Goal: Information Seeking & Learning: Learn about a topic

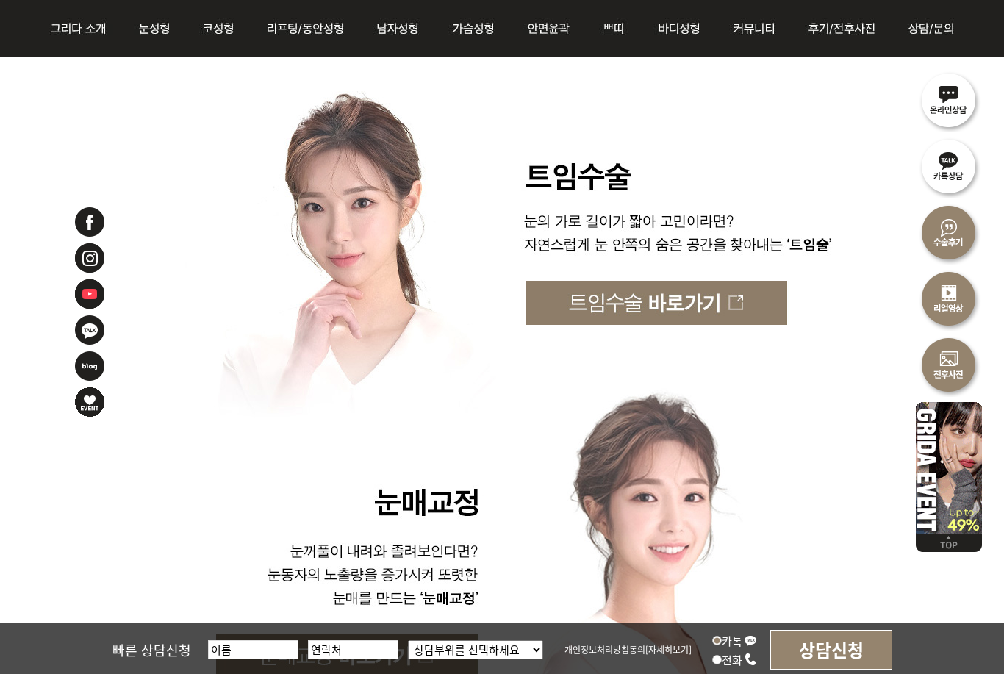
scroll to position [3913, 0]
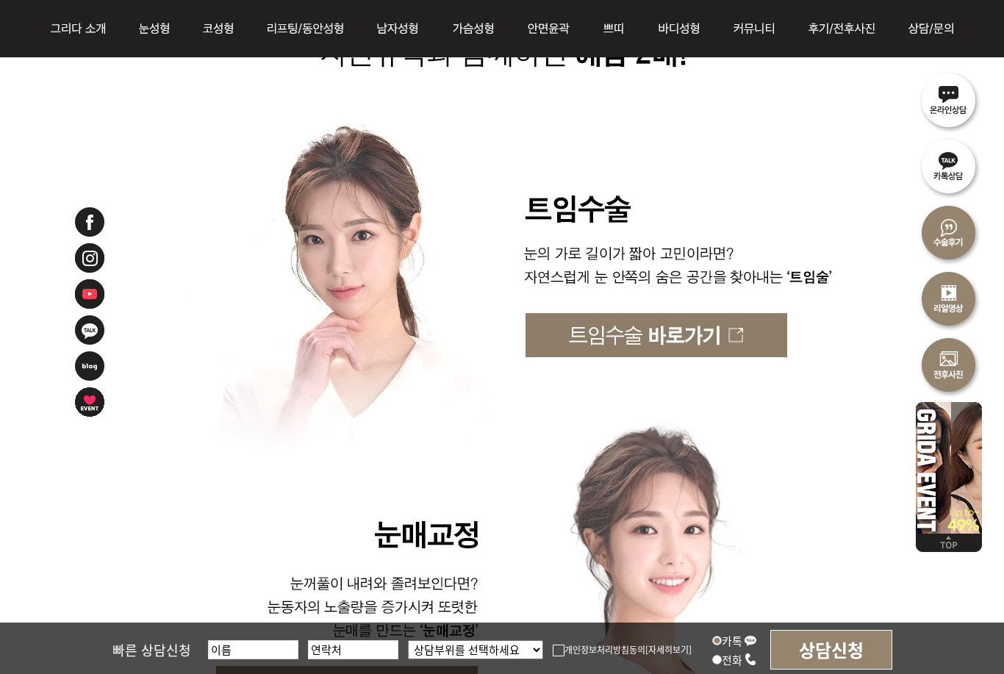
click at [612, 340] on img at bounding box center [503, 335] width 966 height 44
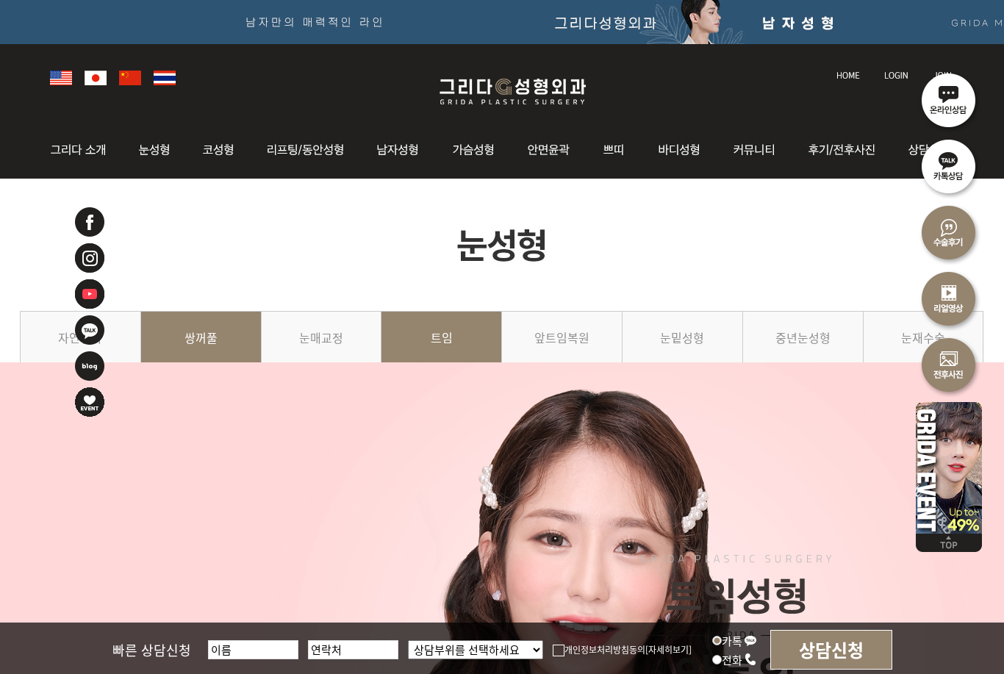
click at [185, 347] on link "쌍꺼풀" at bounding box center [201, 344] width 121 height 67
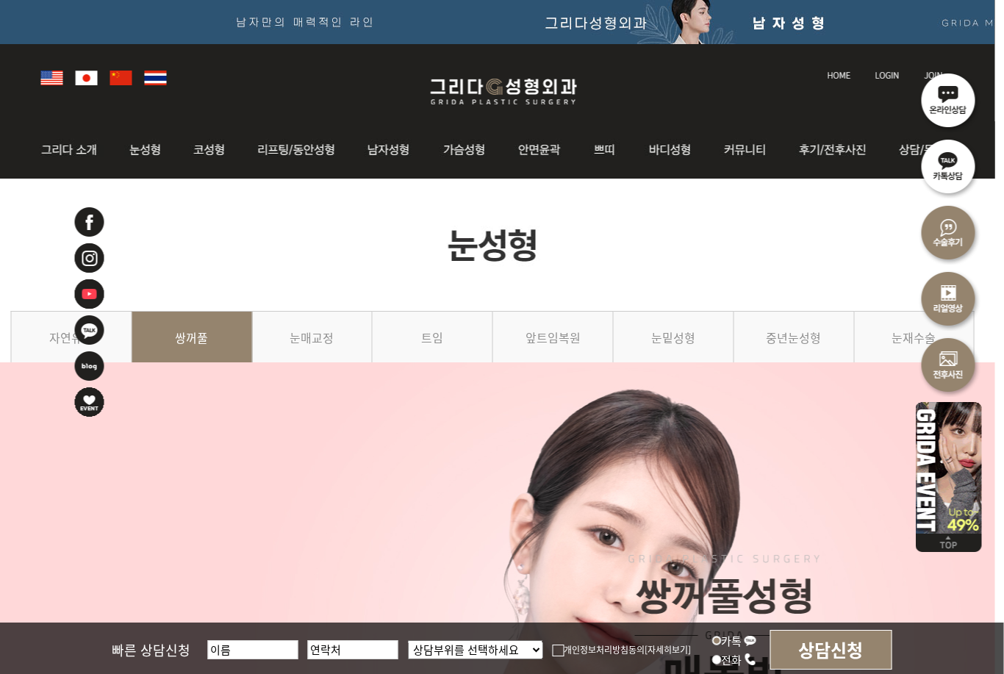
scroll to position [0, 10]
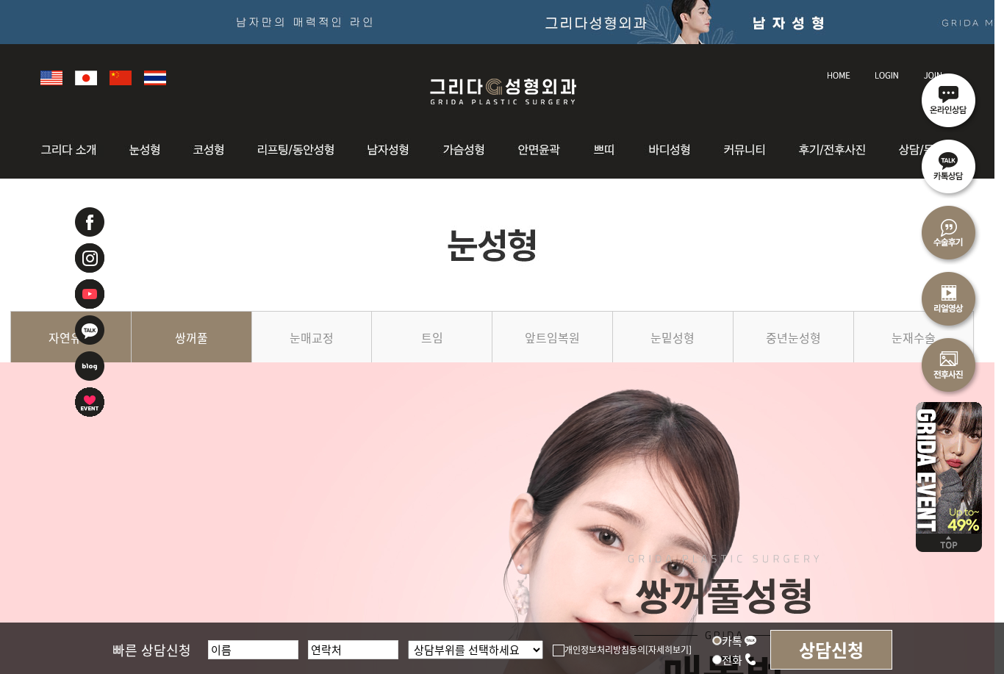
click at [42, 333] on link "자연유착" at bounding box center [70, 344] width 121 height 67
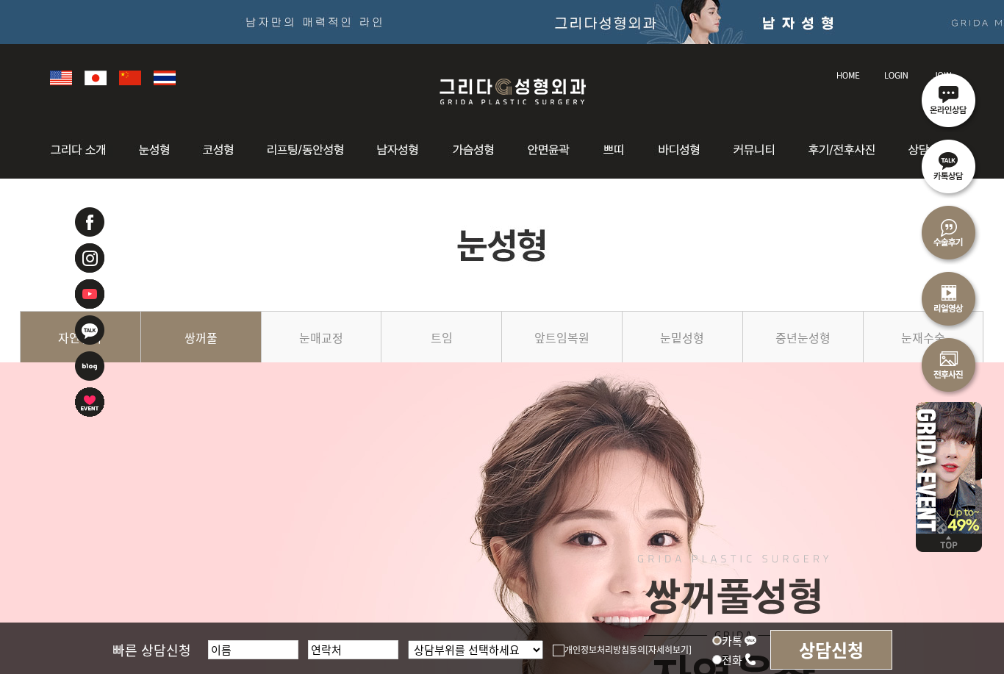
click at [179, 341] on link "쌍꺼풀" at bounding box center [201, 344] width 121 height 67
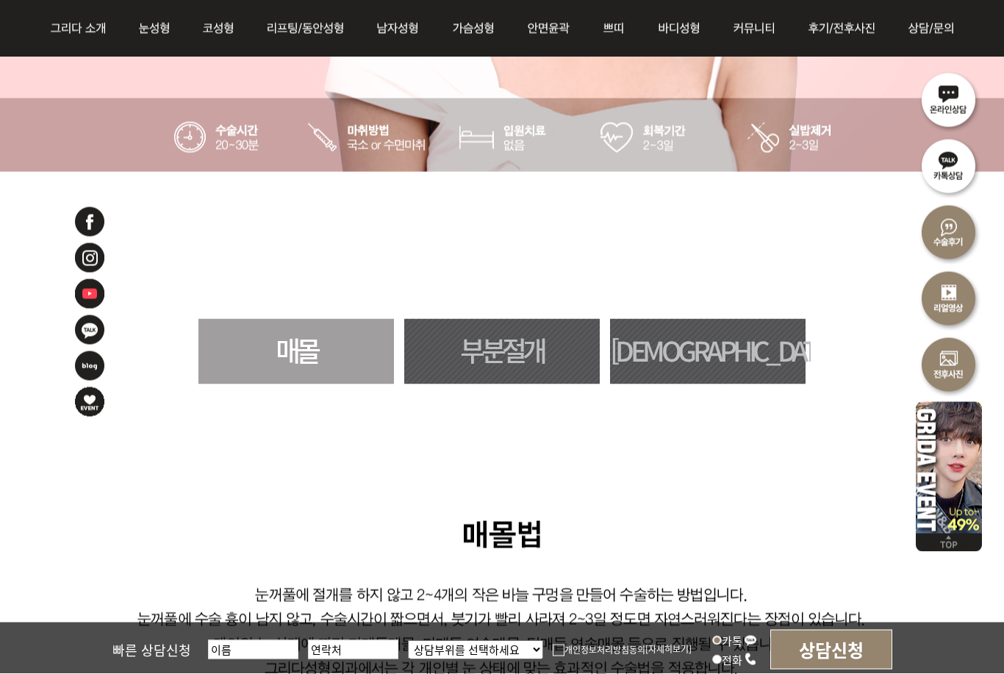
scroll to position [695, 0]
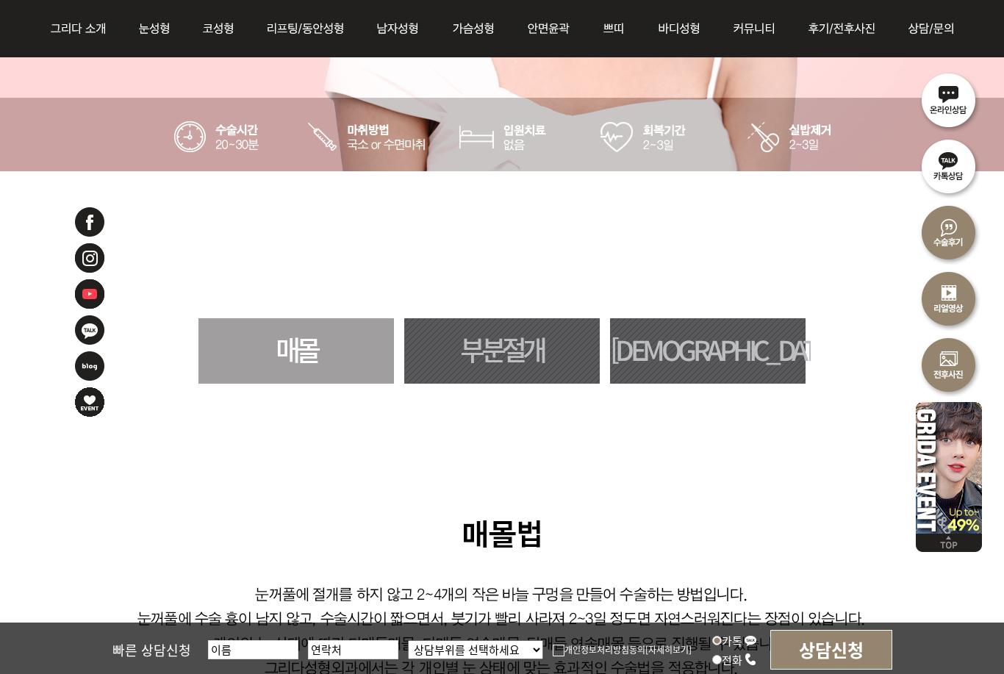
click at [527, 359] on link "부분절개" at bounding box center [502, 350] width 196 height 65
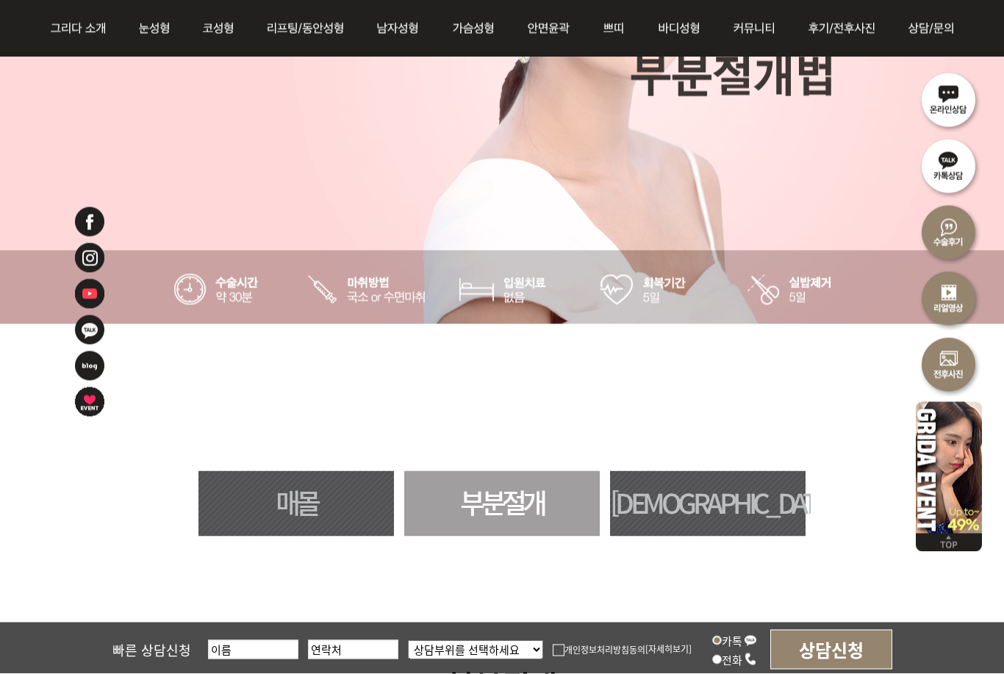
scroll to position [532, 0]
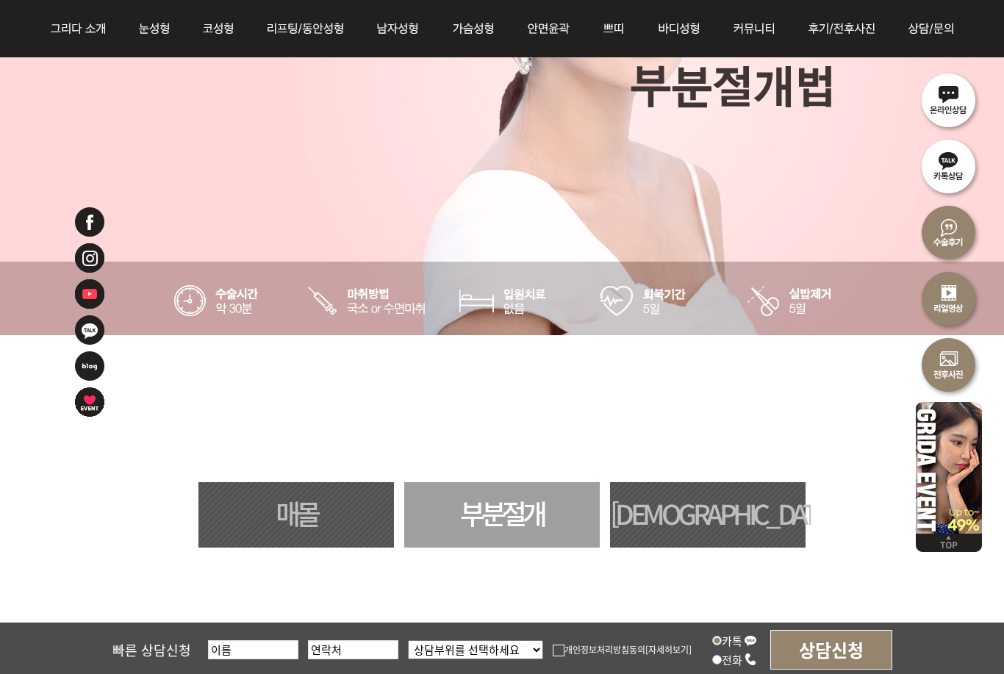
click at [354, 523] on link "매몰" at bounding box center [296, 514] width 196 height 65
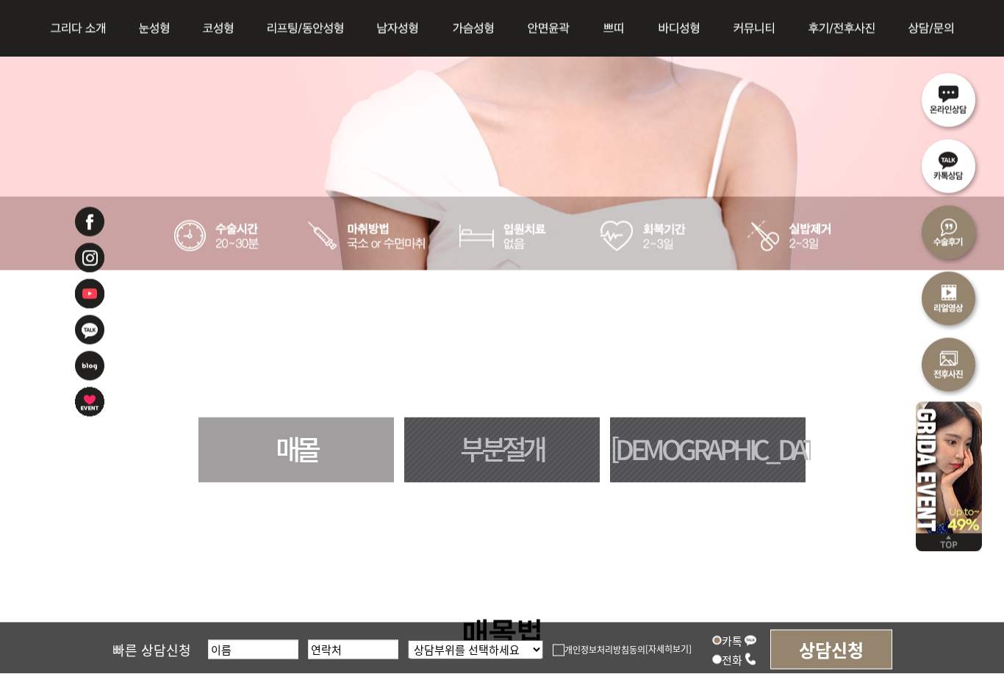
scroll to position [597, 0]
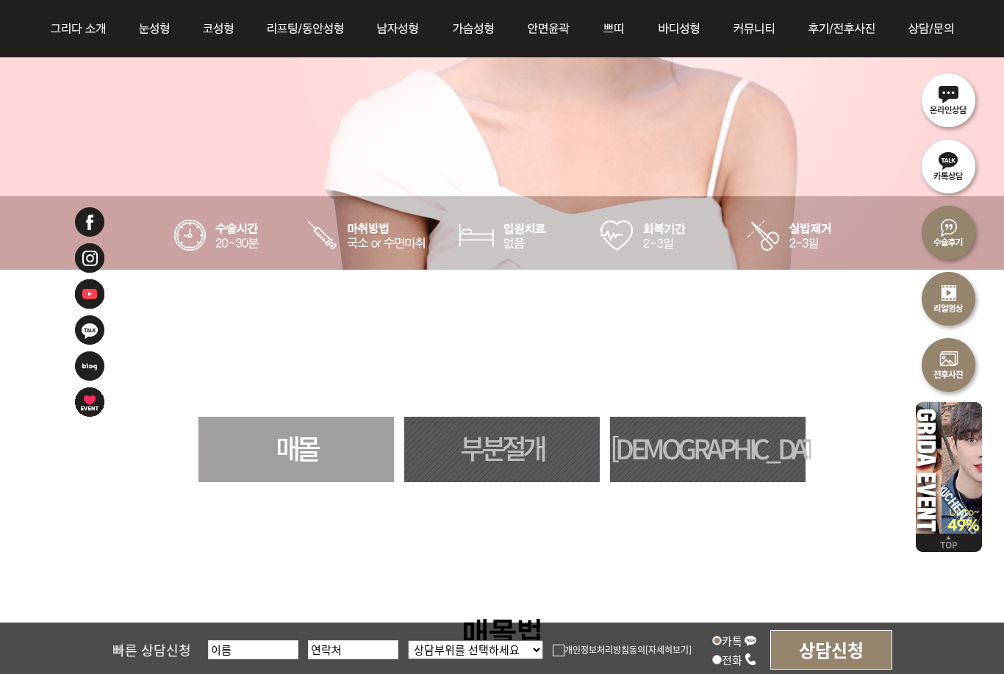
click at [509, 455] on link "부분절개" at bounding box center [502, 449] width 196 height 65
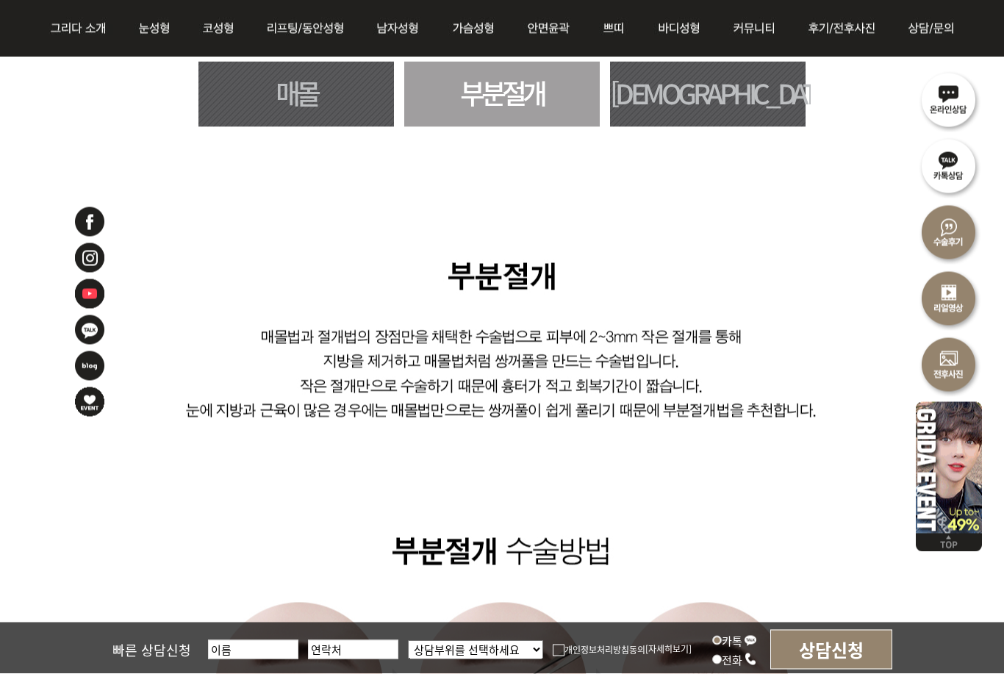
scroll to position [953, 0]
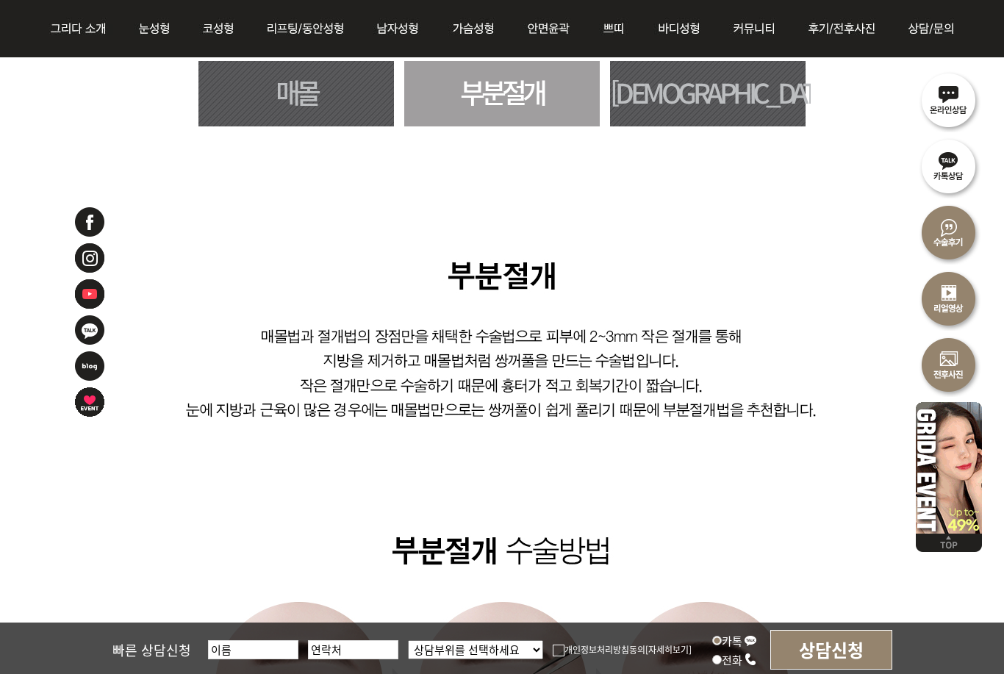
click at [762, 106] on link "[DEMOGRAPHIC_DATA]" at bounding box center [708, 93] width 196 height 65
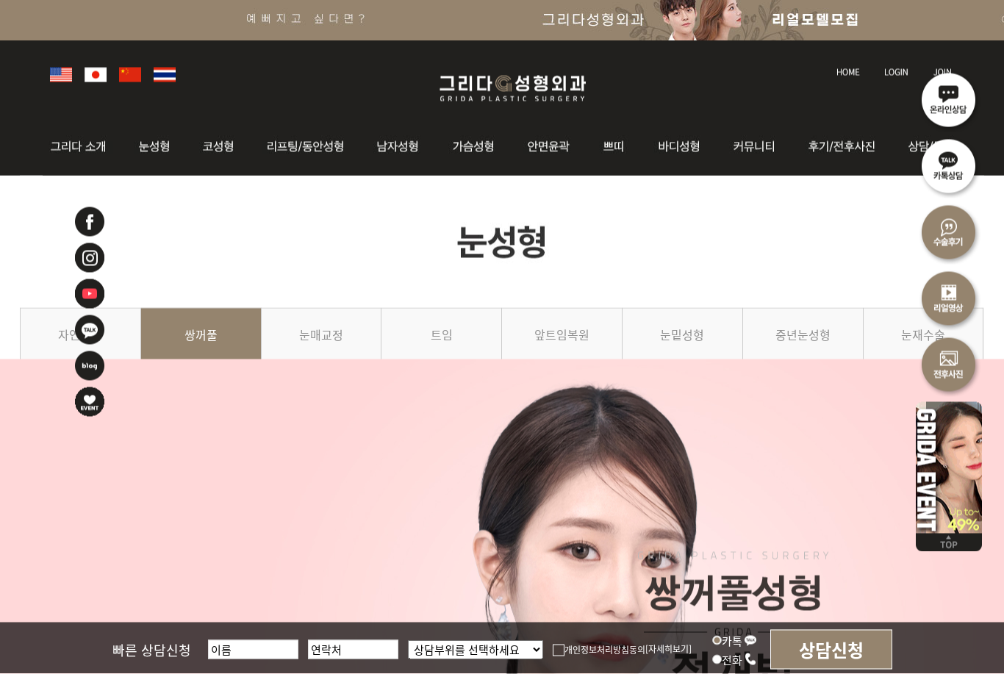
scroll to position [4, 0]
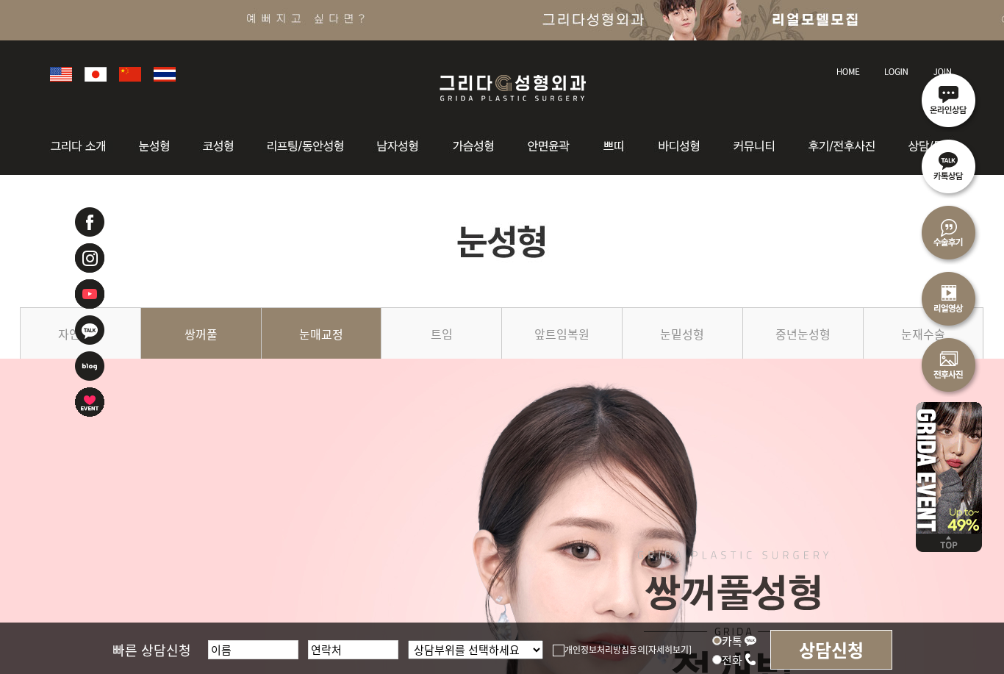
click at [320, 341] on link "눈매교정" at bounding box center [322, 340] width 121 height 67
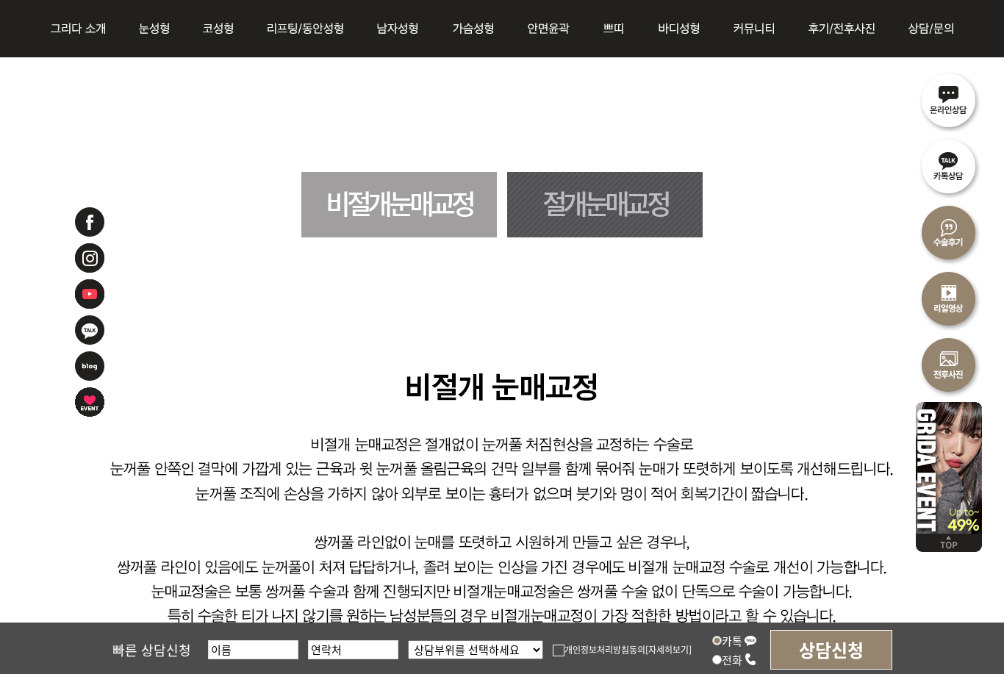
scroll to position [851, 0]
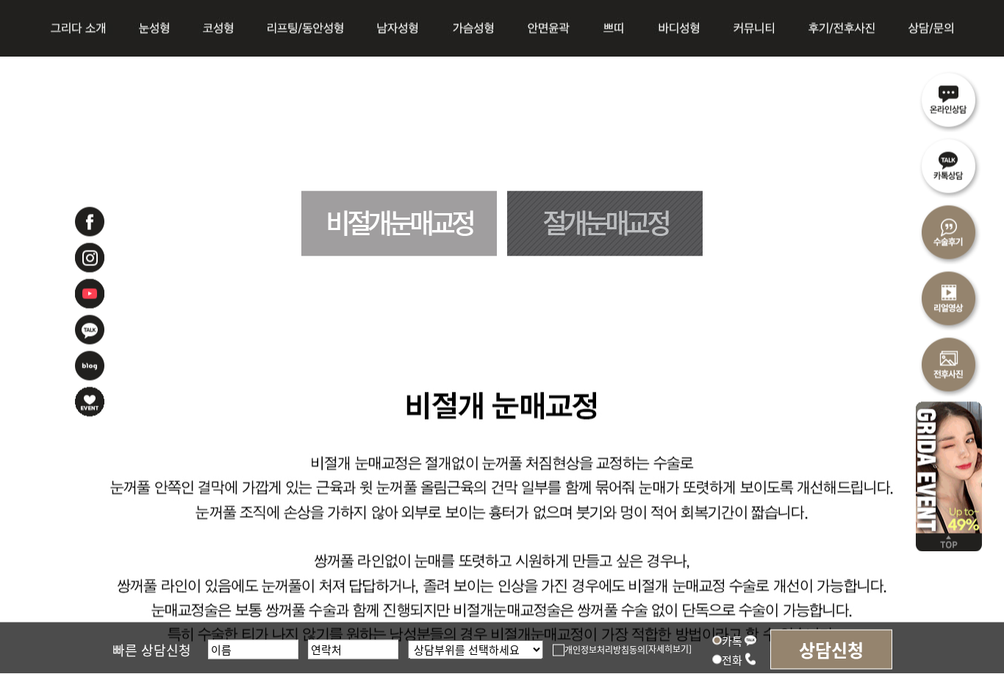
scroll to position [701, 0]
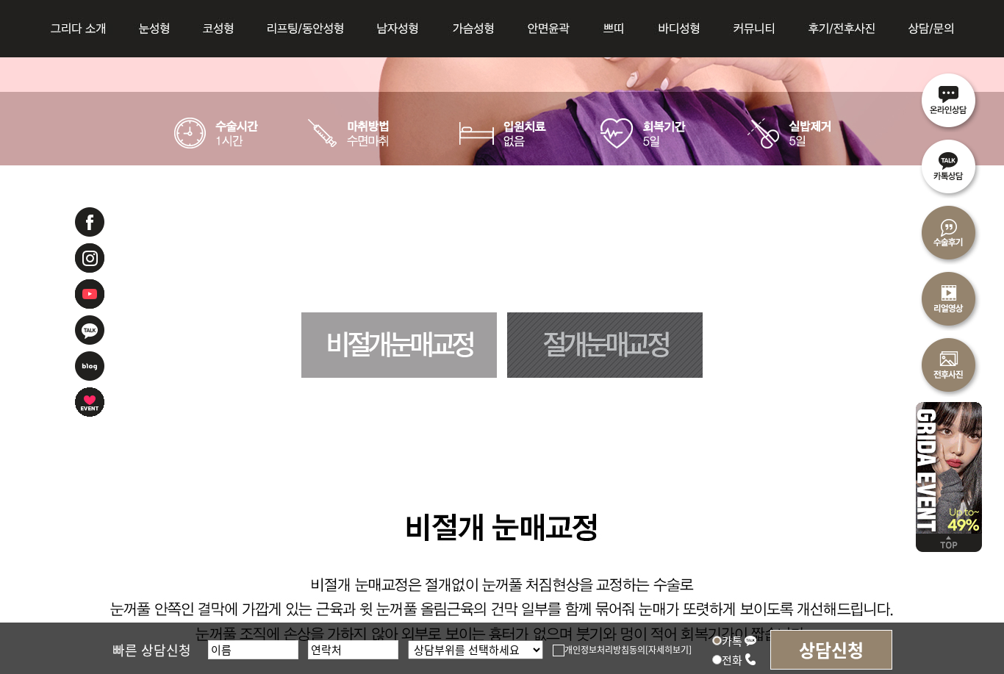
click at [634, 364] on link "절개눈매교정" at bounding box center [605, 344] width 196 height 65
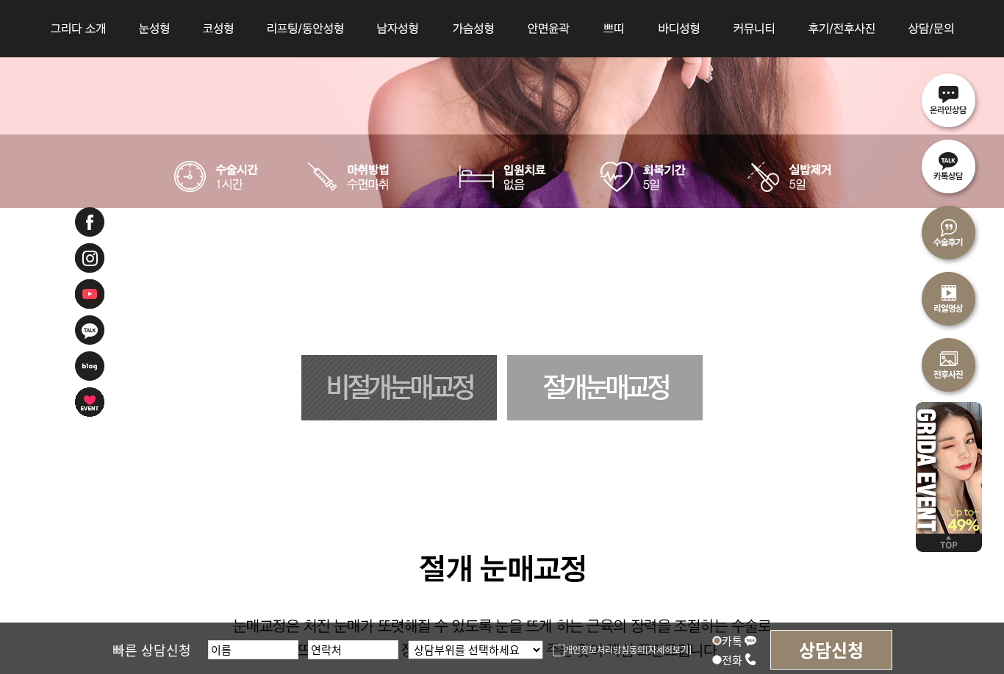
scroll to position [660, 0]
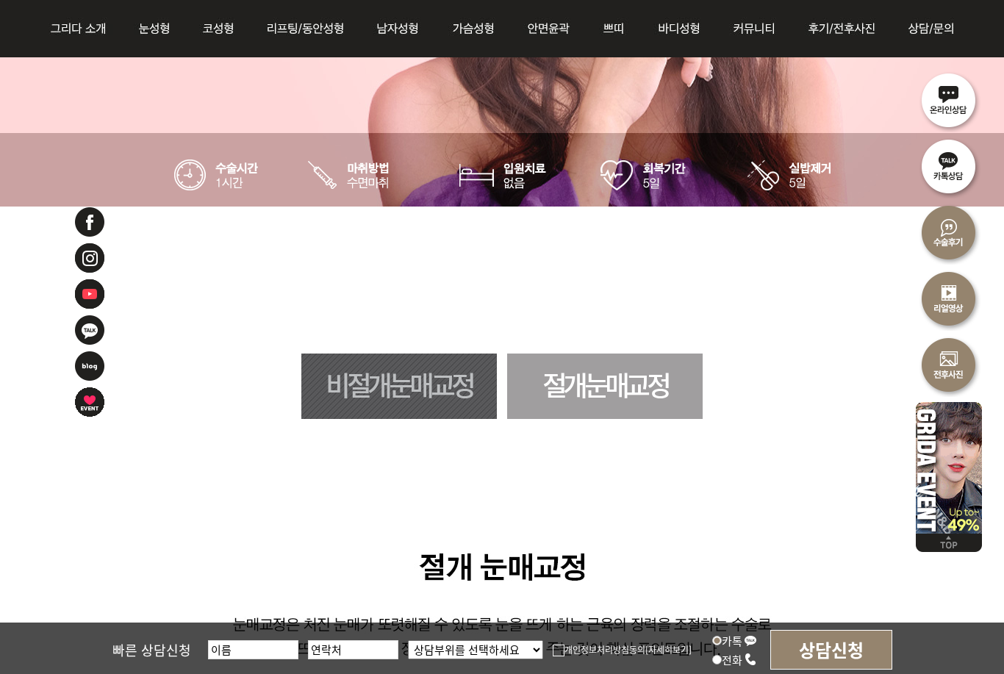
click at [429, 396] on link "비절개눈매교정" at bounding box center [399, 386] width 196 height 65
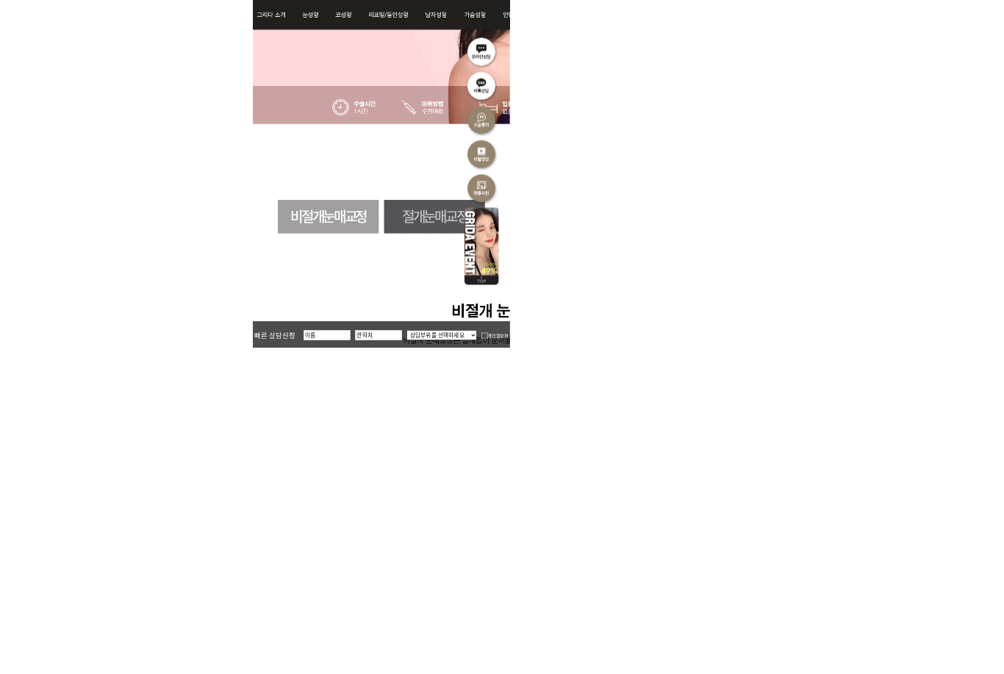
scroll to position [943, 0]
